Goal: Information Seeking & Learning: Learn about a topic

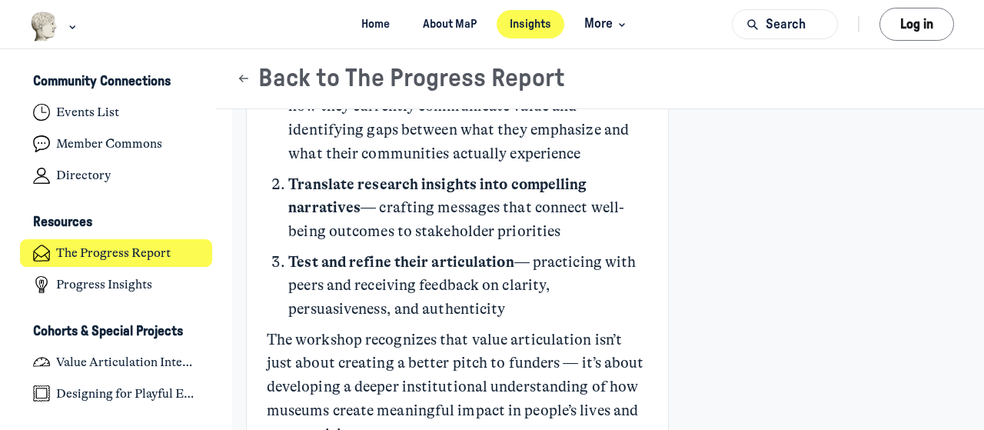
scroll to position [5120, 0]
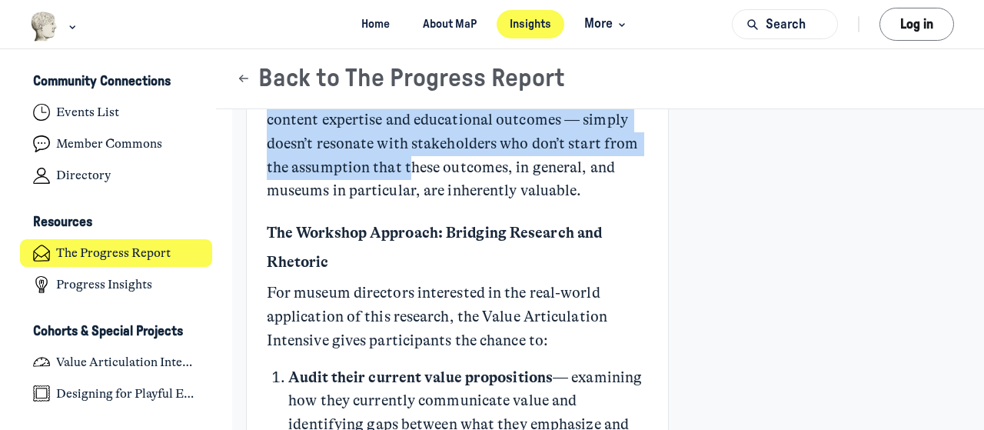
drag, startPoint x: 967, startPoint y: 247, endPoint x: 982, endPoint y: 79, distance: 168.3
click at [982, 79] on div "Feed Community Connections Events List Member Commons Directory Resources The P…" at bounding box center [492, 239] width 984 height 380
click at [969, 198] on div "Communicating the Value of Museums [PERSON_NAME] [PERSON_NAME] +1 5d Museum Use…" at bounding box center [600, 202] width 768 height 10426
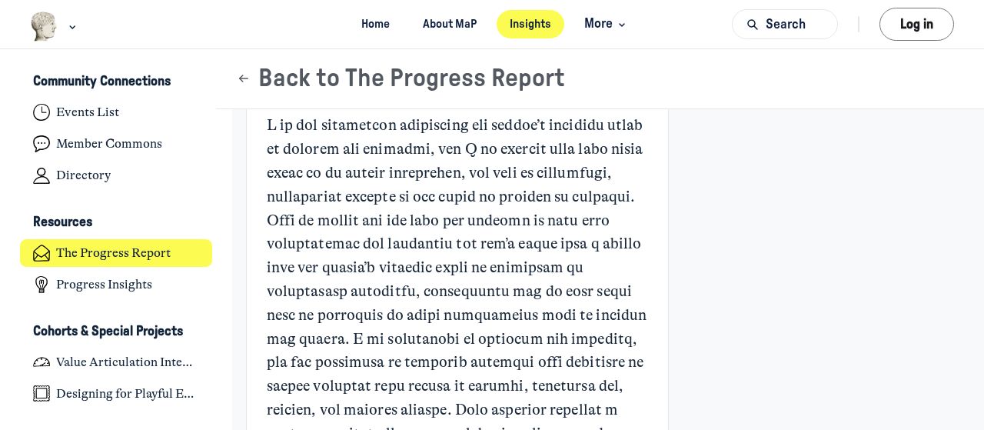
scroll to position [1100, 0]
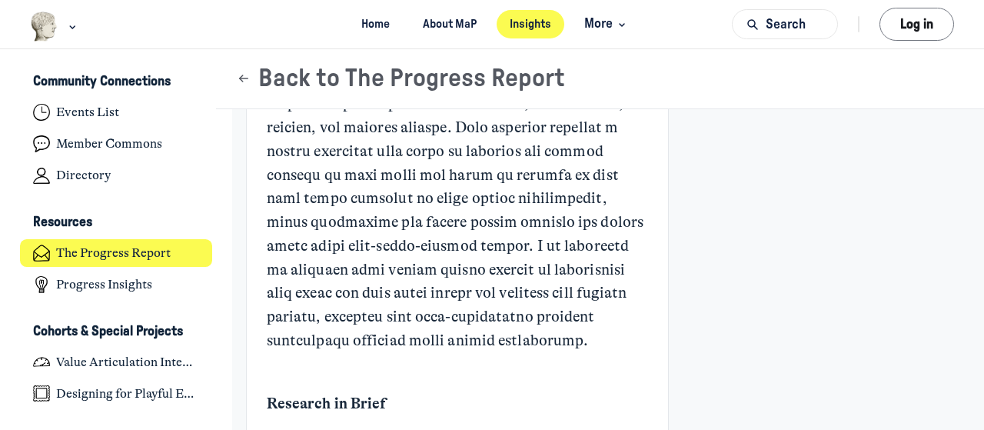
scroll to position [1394, 0]
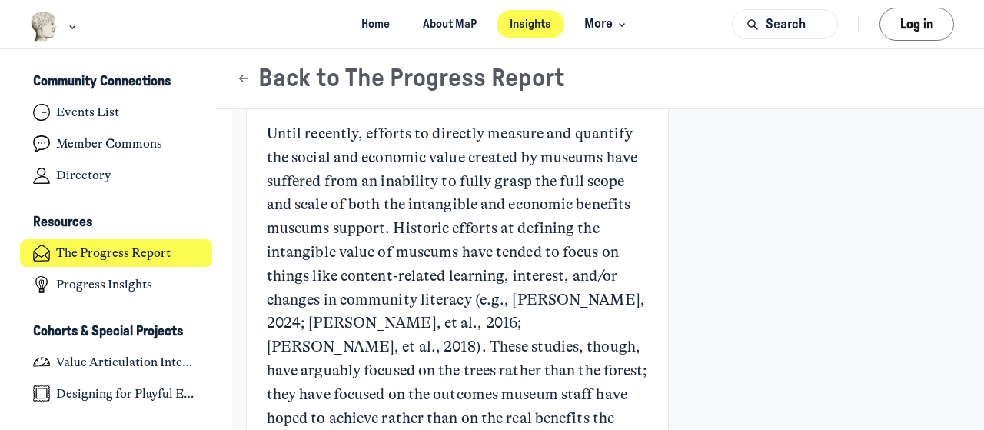
scroll to position [1691, 0]
click at [719, 76] on h1 "Back to The Progress Report" at bounding box center [593, 79] width 715 height 30
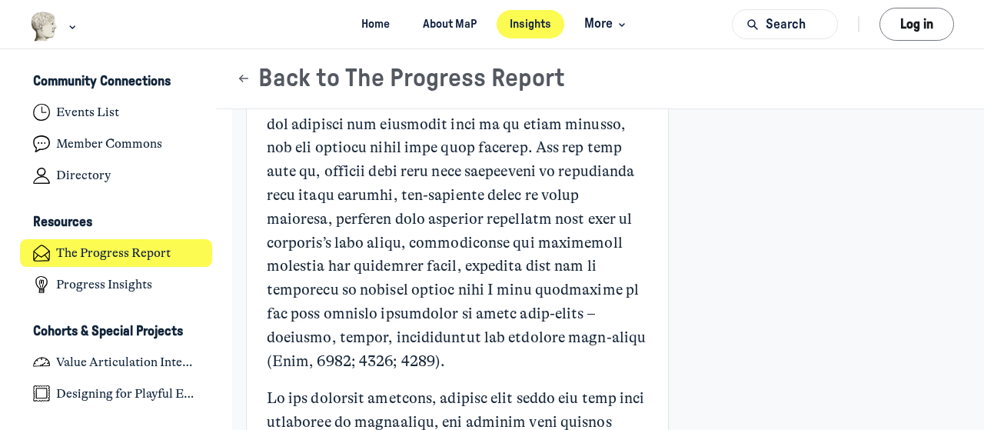
scroll to position [2260, 0]
click at [719, 76] on h1 "Back to The Progress Report" at bounding box center [593, 79] width 715 height 30
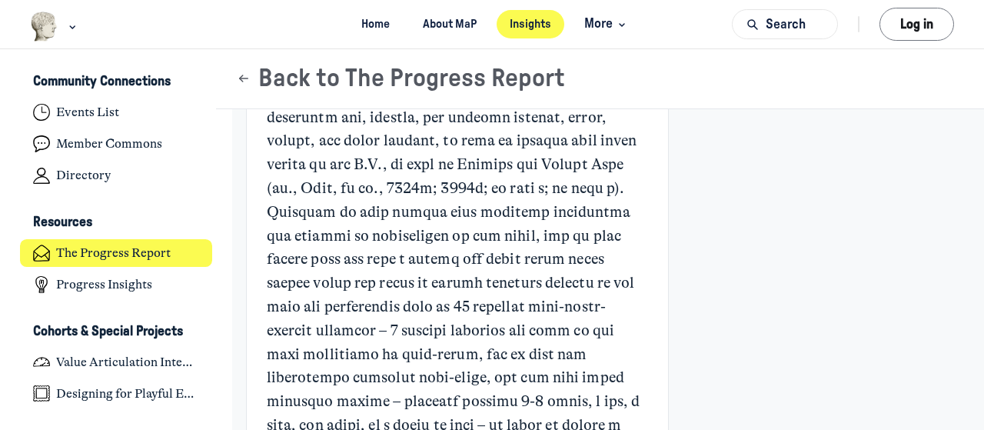
scroll to position [3196, 0]
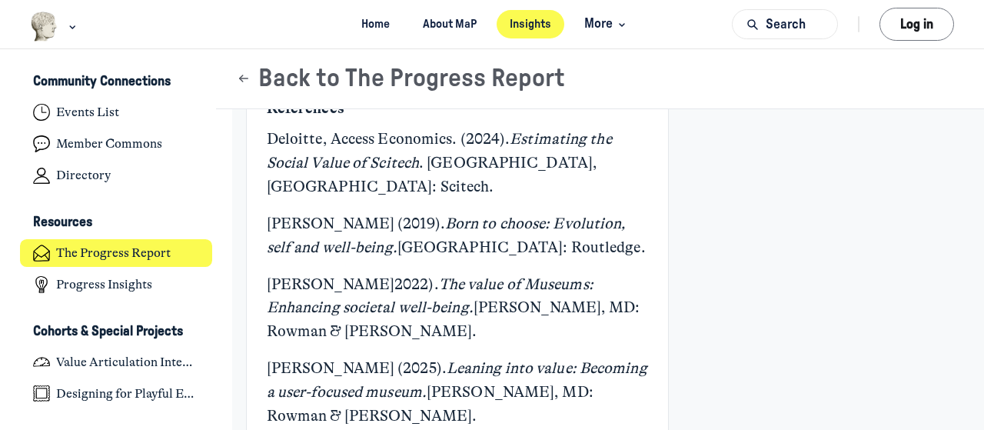
scroll to position [8166, 0]
click at [482, 37] on link "Learn more about the Value Articulation Intensive" at bounding box center [443, 17] width 353 height 38
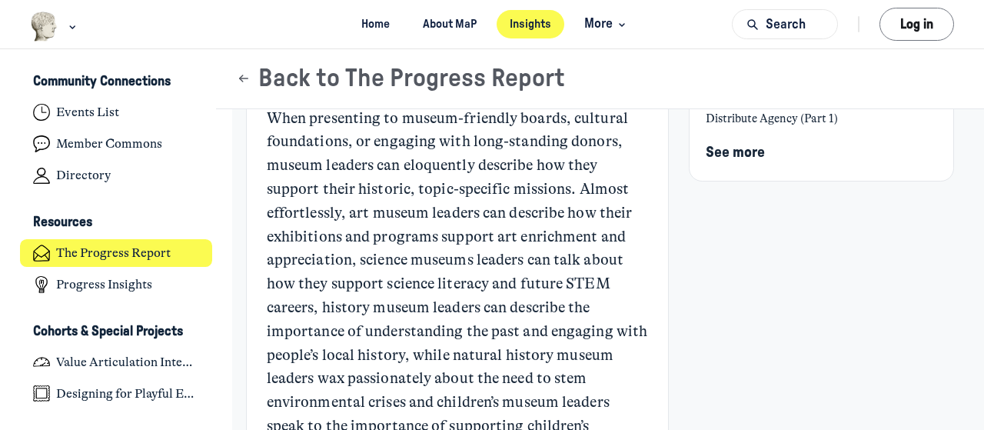
scroll to position [0, 0]
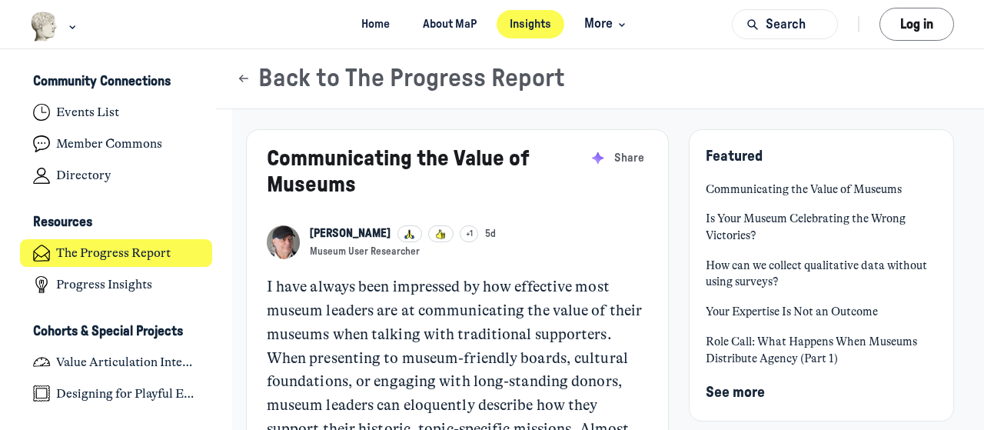
click at [742, 389] on span "See more" at bounding box center [735, 392] width 59 height 15
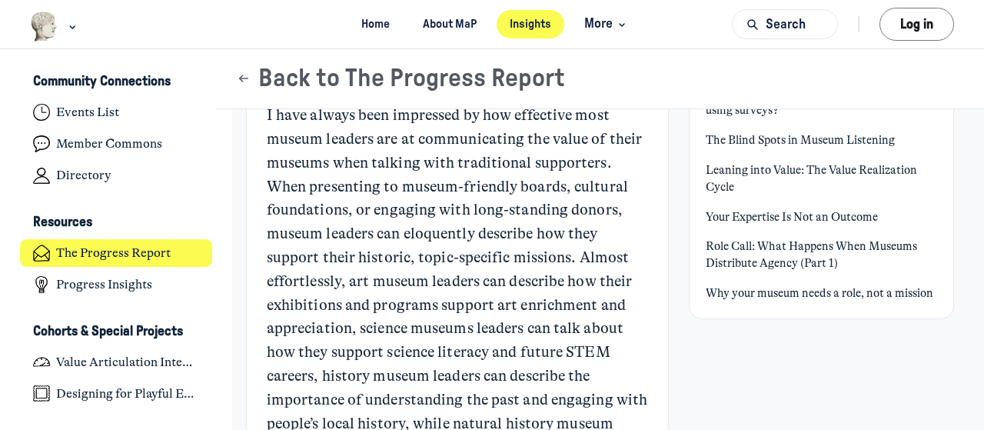
scroll to position [171, 0]
click at [247, 76] on icon "Page Header" at bounding box center [243, 78] width 15 height 15
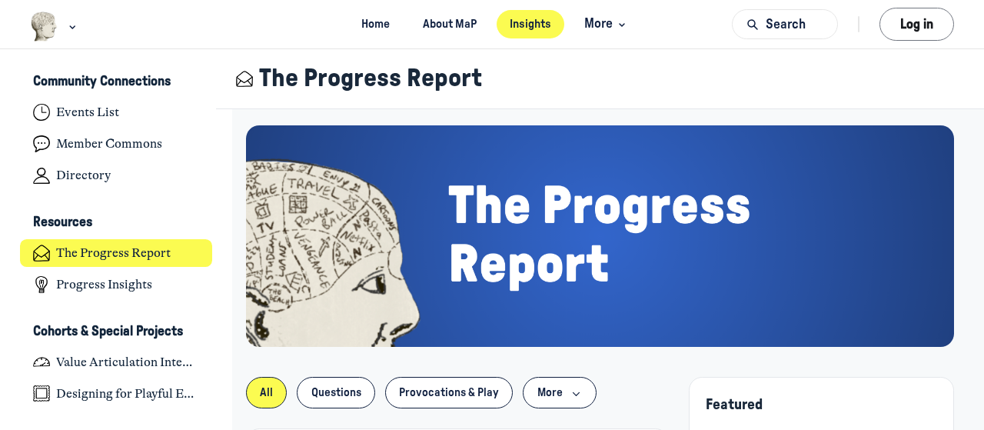
scroll to position [254, 0]
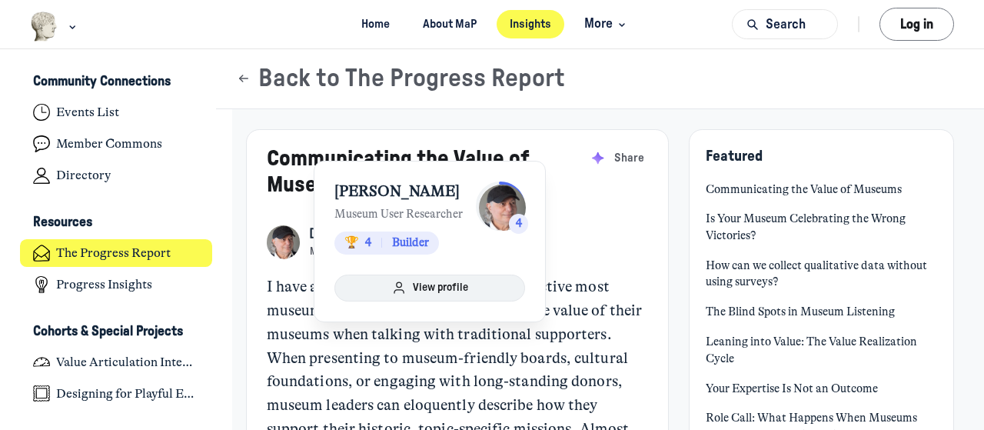
click at [394, 287] on icon "submit" at bounding box center [398, 287] width 15 height 12
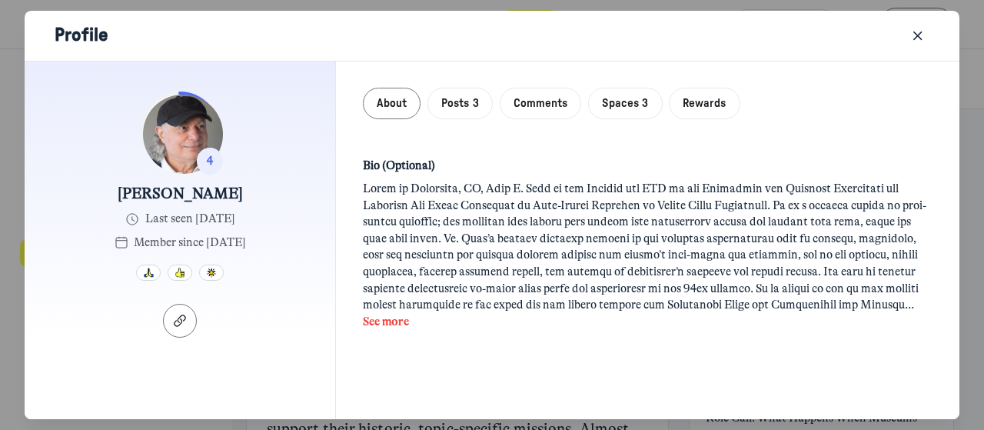
scroll to position [460, 0]
click at [913, 47] on div "Profile" at bounding box center [492, 36] width 935 height 51
click at [917, 38] on icon "Close" at bounding box center [917, 36] width 15 height 17
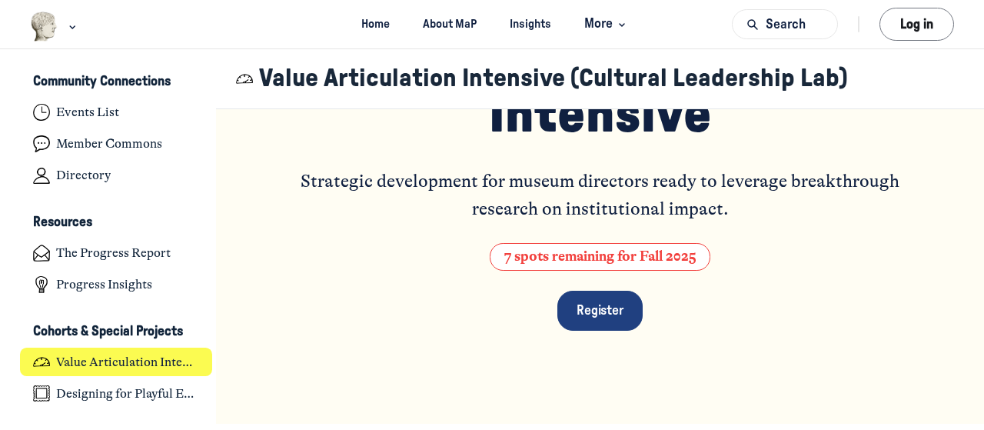
scroll to position [226, 0]
